Goal: Use online tool/utility: Utilize a website feature to perform a specific function

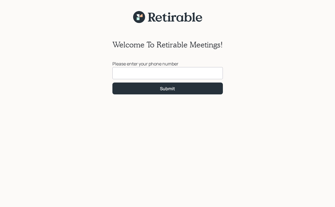
click at [147, 70] on input at bounding box center [167, 73] width 110 height 12
type input "[PHONE_NUMBER]"
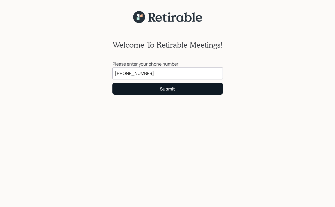
click at [168, 88] on div "Submit" at bounding box center [167, 89] width 15 height 6
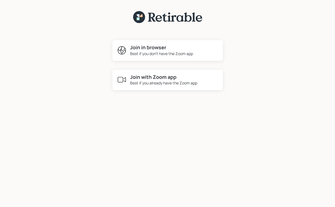
click at [153, 77] on h4 "Join with Zoom app" at bounding box center [163, 77] width 67 height 6
